Goal: Check status

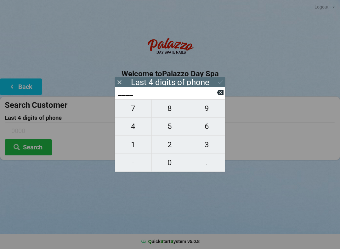
click at [131, 130] on span "4" at bounding box center [133, 126] width 37 height 13
type input "4___"
click at [176, 163] on span "0" at bounding box center [170, 162] width 37 height 13
type input "40__"
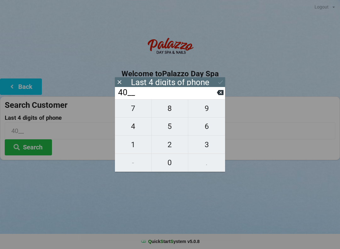
click at [220, 95] on icon at bounding box center [220, 92] width 7 height 5
type input "____"
click at [218, 96] on icon at bounding box center [220, 92] width 7 height 7
click at [174, 114] on span "8" at bounding box center [170, 108] width 37 height 13
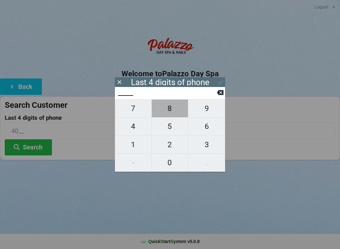
type input "8___"
click at [173, 115] on span "8" at bounding box center [170, 108] width 37 height 13
type input "88__"
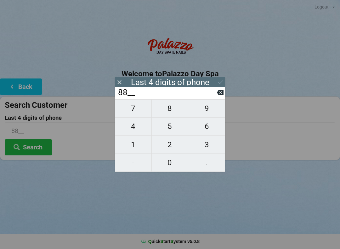
click at [170, 133] on span "5" at bounding box center [170, 126] width 37 height 13
type input "885_"
click at [171, 132] on span "5" at bounding box center [170, 126] width 37 height 13
type input "8855"
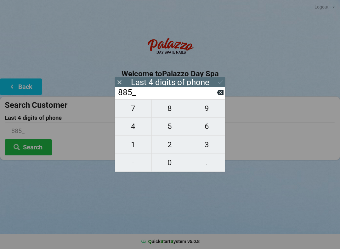
type input "8855"
click at [218, 85] on icon at bounding box center [220, 82] width 7 height 7
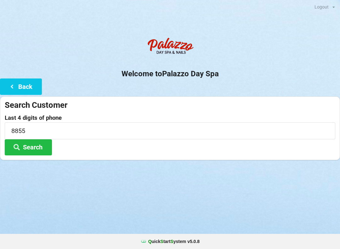
click at [42, 148] on button "Search" at bounding box center [28, 147] width 47 height 16
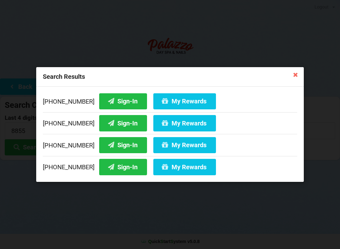
click at [119, 146] on button "Sign-In" at bounding box center [123, 145] width 48 height 16
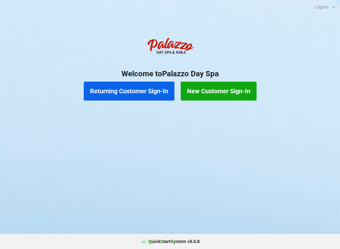
click at [153, 85] on button "Returning Customer Sign-In" at bounding box center [129, 91] width 91 height 19
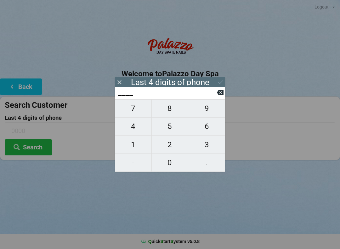
click at [210, 128] on span "6" at bounding box center [206, 126] width 37 height 13
type input "6___"
click at [138, 114] on span "7" at bounding box center [133, 108] width 37 height 13
type input "67__"
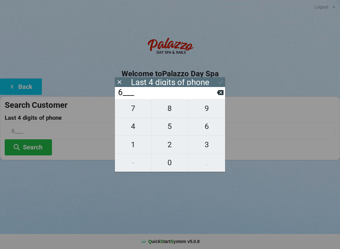
type input "67__"
click at [202, 129] on span "6" at bounding box center [206, 126] width 37 height 13
type input "676_"
click at [172, 129] on span "5" at bounding box center [170, 126] width 37 height 13
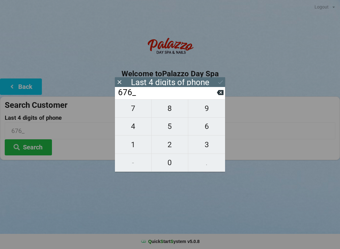
type input "6765"
click at [219, 81] on icon at bounding box center [220, 82] width 7 height 7
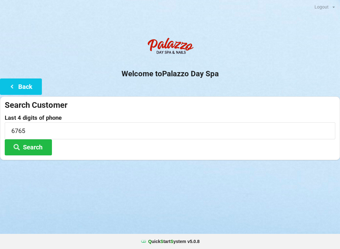
click at [43, 148] on button "Search" at bounding box center [28, 147] width 47 height 16
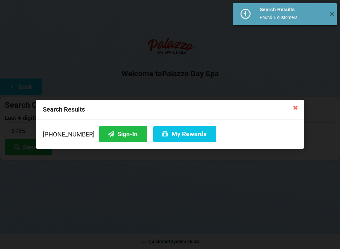
click at [120, 136] on button "Sign-In" at bounding box center [123, 134] width 48 height 16
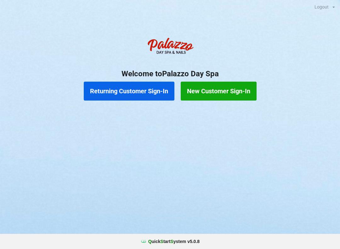
click at [295, 13] on div "Done Sign-In Success" at bounding box center [287, 14] width 20 height 6
click at [157, 85] on button "Returning Customer Sign-In" at bounding box center [129, 91] width 91 height 19
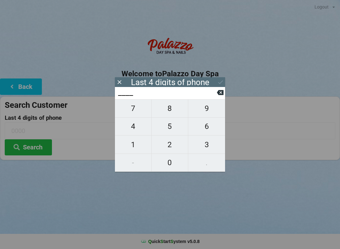
click at [208, 124] on span "6" at bounding box center [206, 126] width 37 height 13
type input "6___"
click at [138, 111] on span "7" at bounding box center [133, 108] width 37 height 13
type input "67__"
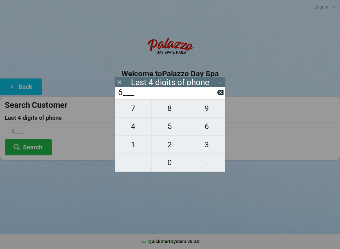
type input "67__"
click at [203, 131] on span "6" at bounding box center [206, 126] width 37 height 13
type input "676_"
click at [172, 133] on span "5" at bounding box center [170, 126] width 37 height 13
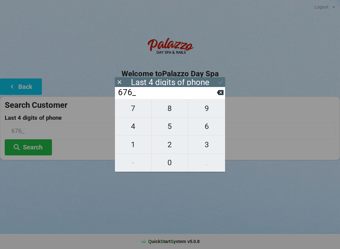
type input "6765"
click at [220, 82] on icon at bounding box center [220, 82] width 7 height 7
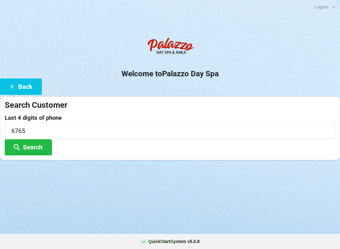
click at [39, 153] on button "Search" at bounding box center [28, 147] width 47 height 16
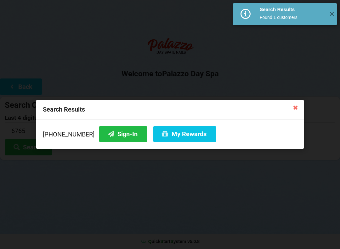
click at [188, 132] on button "My Rewards" at bounding box center [184, 134] width 63 height 16
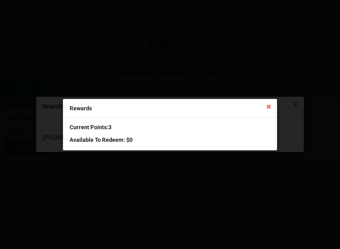
click at [269, 108] on icon at bounding box center [269, 106] width 10 height 10
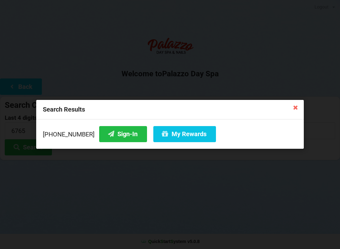
click at [297, 105] on icon at bounding box center [296, 107] width 10 height 10
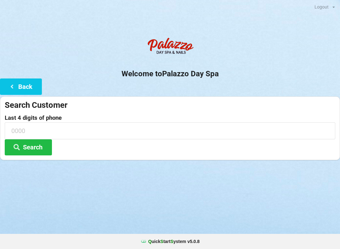
click at [33, 85] on button "Back" at bounding box center [21, 86] width 42 height 16
